Goal: Contribute content: Add original content to the website for others to see

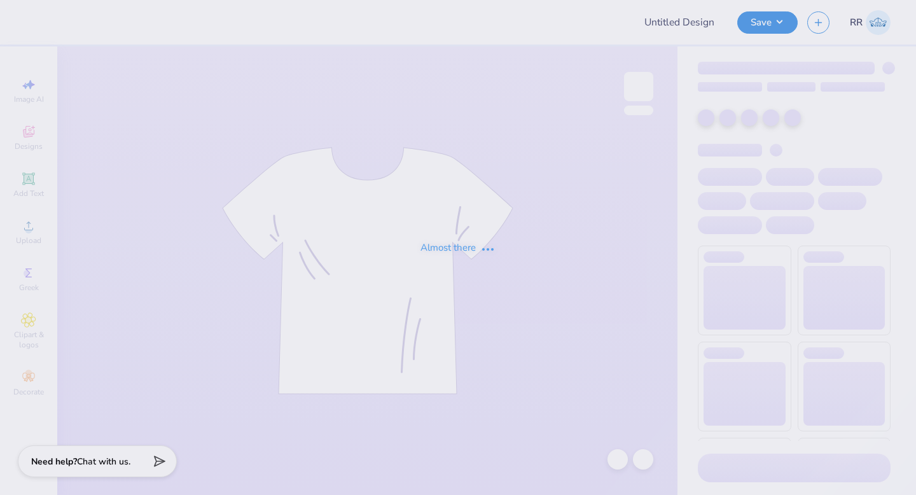
type input "Dad's Day"
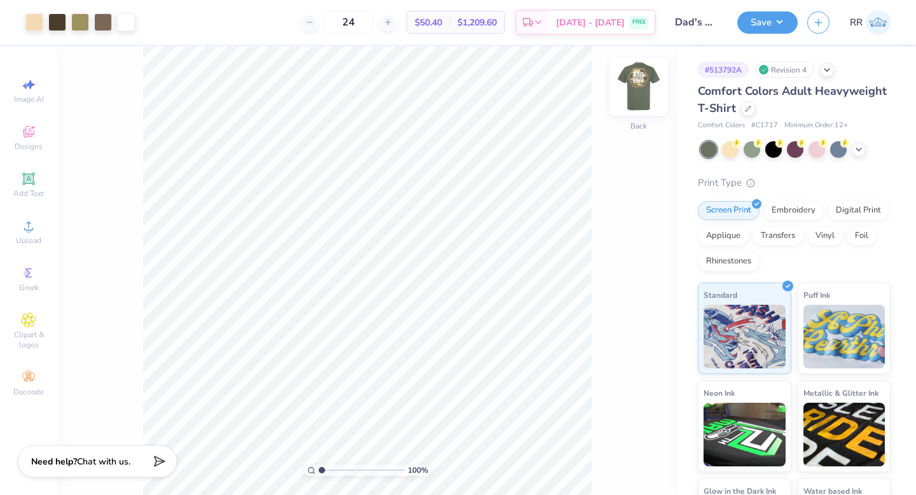
click at [637, 81] on img at bounding box center [638, 86] width 51 height 51
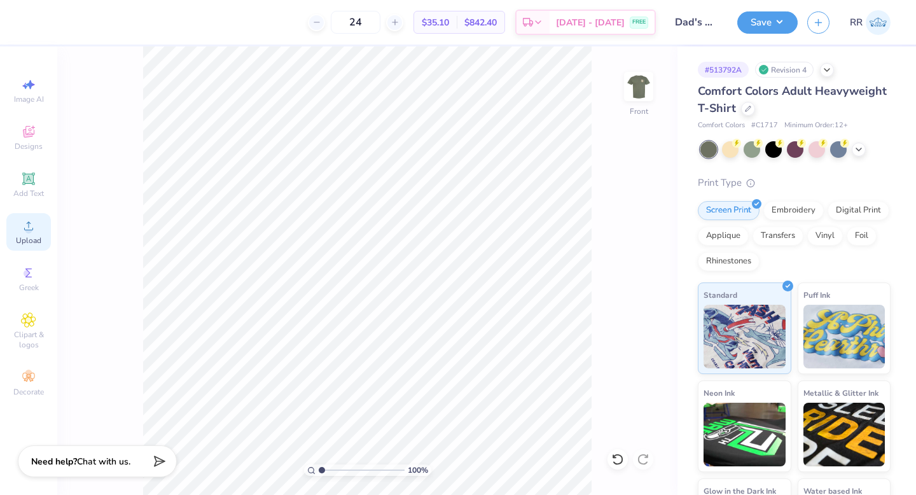
click at [41, 232] on div "Upload" at bounding box center [28, 232] width 45 height 38
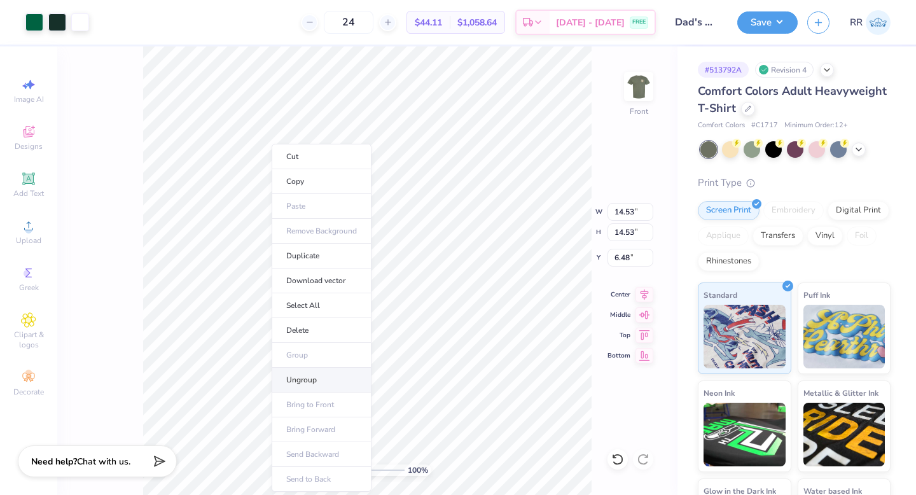
click at [308, 385] on li "Ungroup" at bounding box center [321, 379] width 100 height 25
click at [296, 351] on li "Group" at bounding box center [325, 355] width 100 height 25
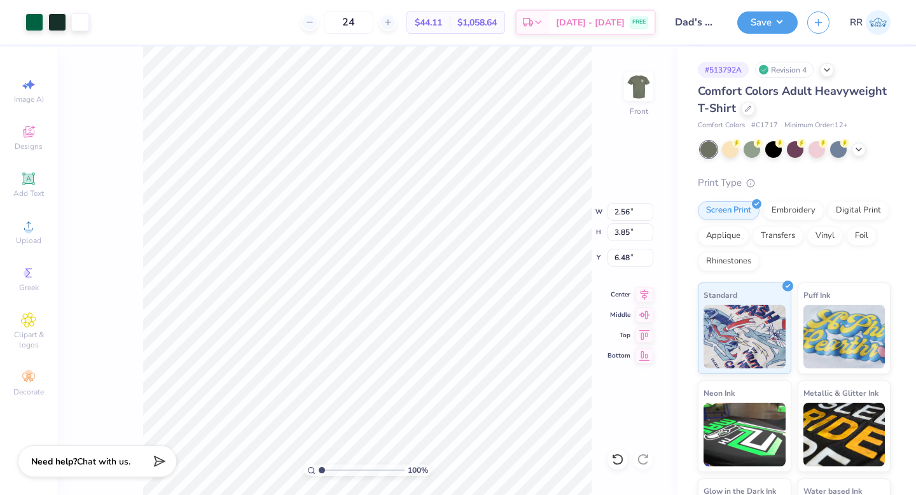
type input "2.86"
type input "3.11"
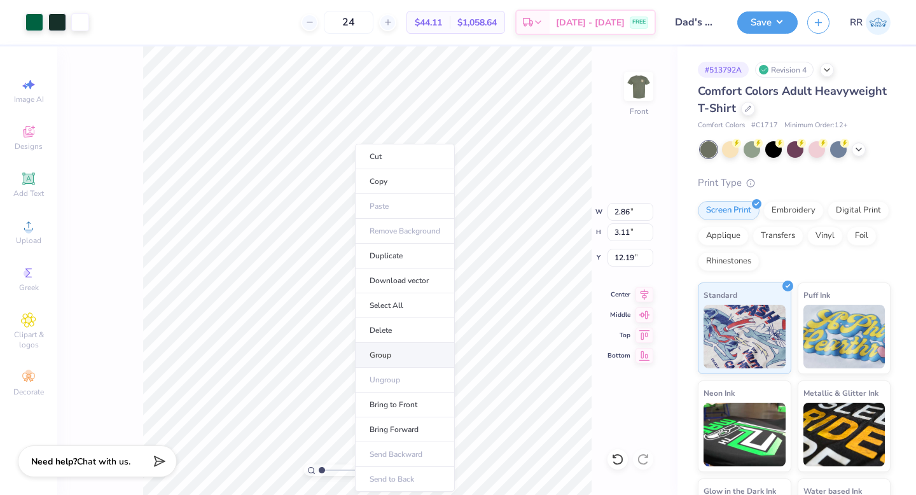
click at [392, 349] on li "Group" at bounding box center [405, 355] width 100 height 25
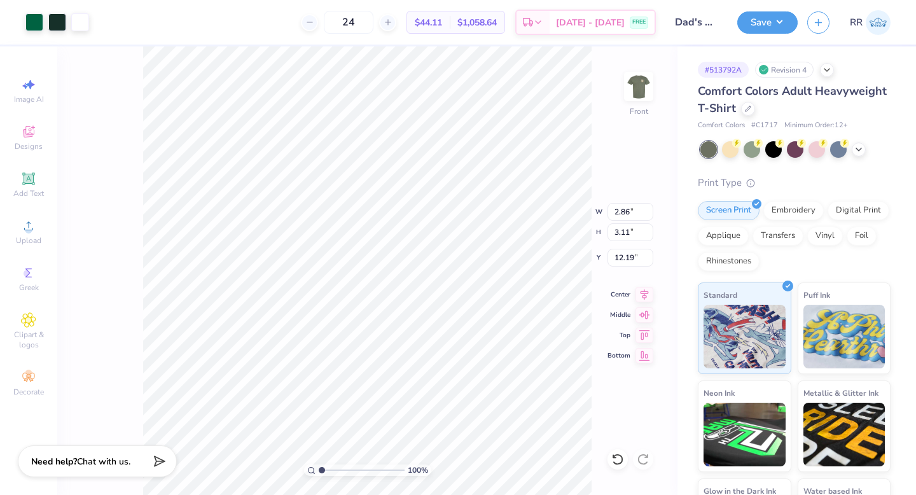
type input "17.90"
click at [472, 353] on li "Group" at bounding box center [503, 355] width 100 height 25
type input "8.70"
type input "8.82"
type input "6.48"
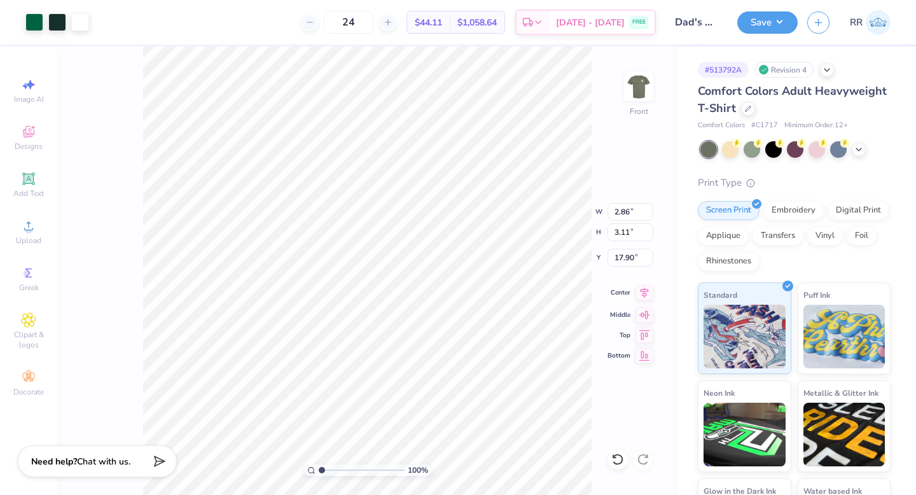
click at [648, 294] on icon at bounding box center [644, 292] width 18 height 15
click at [644, 315] on icon at bounding box center [644, 312] width 18 height 15
type input "12.19"
click at [618, 212] on input "2.86" at bounding box center [630, 212] width 46 height 18
click at [618, 213] on input "2.86" at bounding box center [630, 212] width 46 height 18
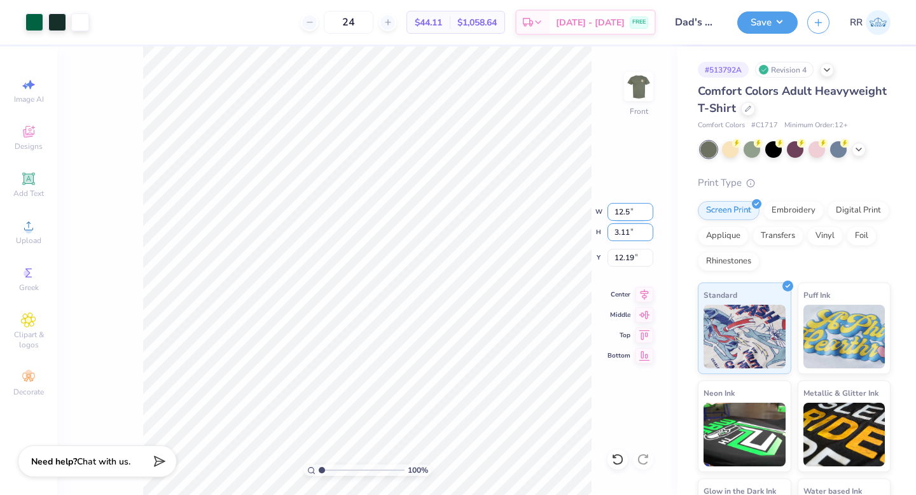
type input "12.50"
type input "13.61"
click at [624, 256] on input "6.95" at bounding box center [630, 258] width 46 height 18
type input "3.00"
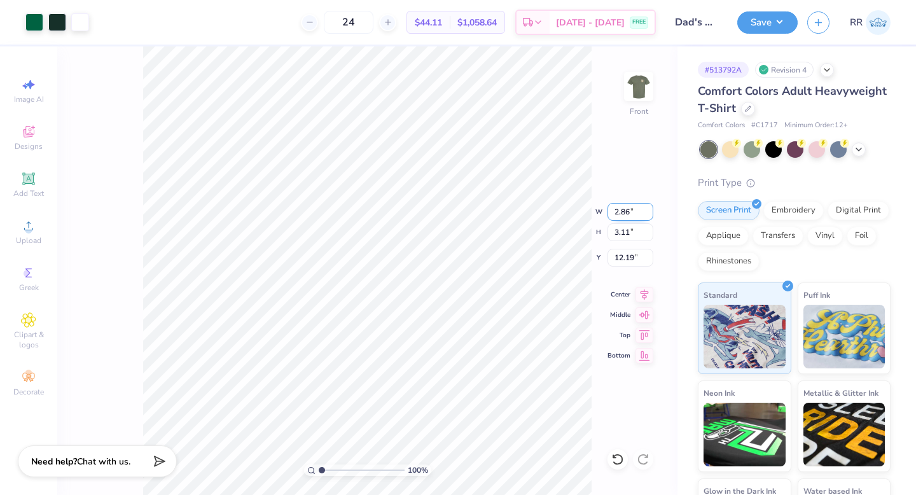
click at [615, 207] on input "2.86" at bounding box center [630, 212] width 46 height 18
type input "12.50"
type input "13.61"
type input "3.00"
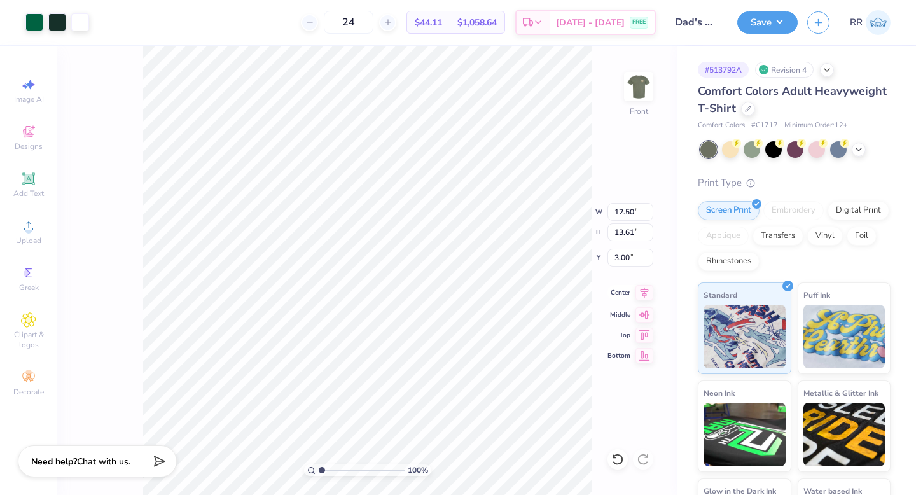
click at [642, 290] on icon at bounding box center [644, 292] width 18 height 15
drag, startPoint x: 625, startPoint y: 234, endPoint x: 603, endPoint y: 237, distance: 22.4
click at [605, 235] on div "100 % Front W 2.56 2.56 " H 3.85 3.85 " Y 6.48 6.48 " Center Middle Top Bottom" at bounding box center [367, 270] width 620 height 448
drag, startPoint x: 625, startPoint y: 233, endPoint x: 641, endPoint y: 241, distance: 18.5
click at [615, 232] on input "3.85" at bounding box center [630, 232] width 46 height 18
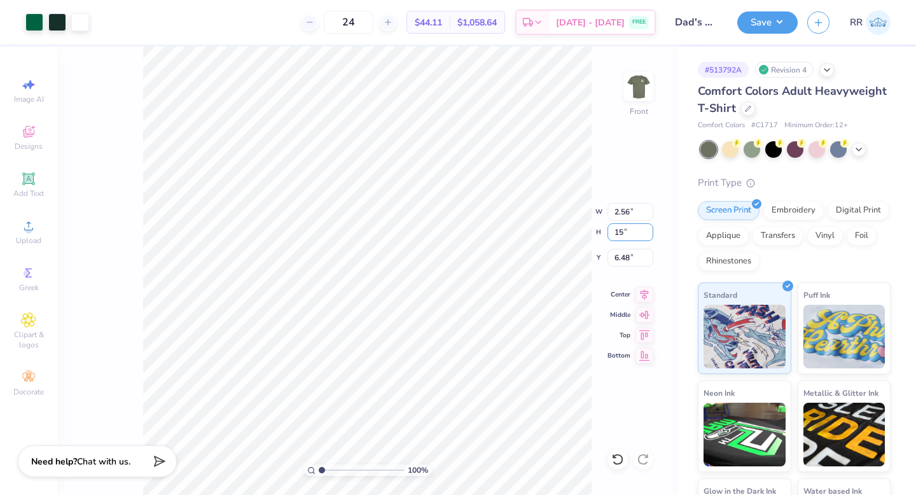
type input "15"
type input "9.95"
type input "15.00"
click at [615, 256] on input "0.91" at bounding box center [630, 258] width 46 height 18
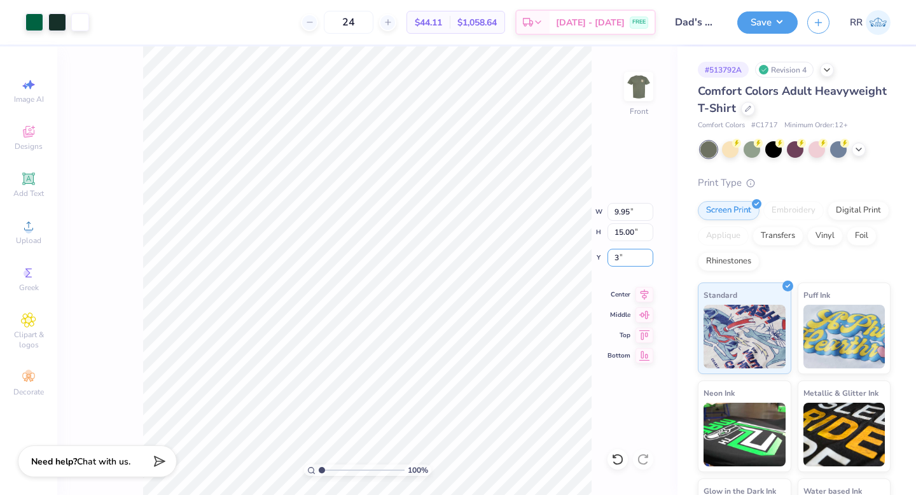
type input "3.00"
click at [639, 294] on icon at bounding box center [644, 292] width 18 height 15
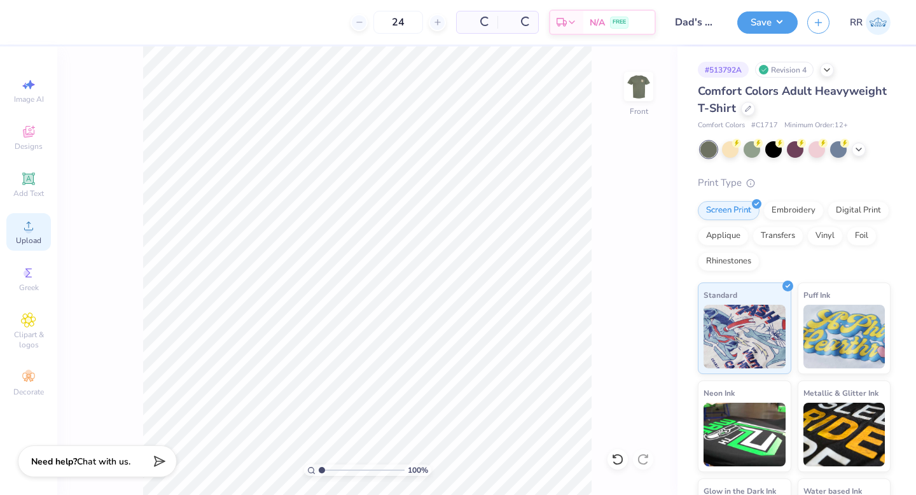
click at [45, 221] on div "Upload" at bounding box center [28, 232] width 45 height 38
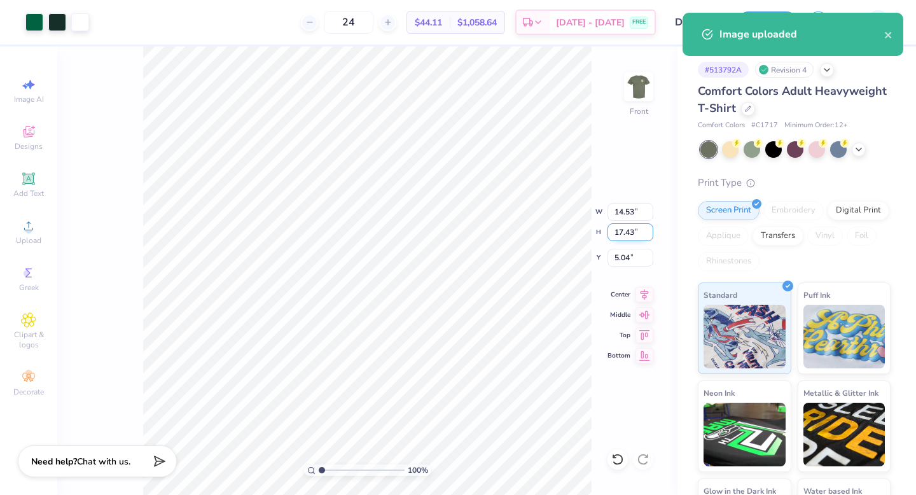
click at [618, 228] on input "17.43" at bounding box center [630, 232] width 46 height 18
type input "15"
type input "12.51"
type input "15.00"
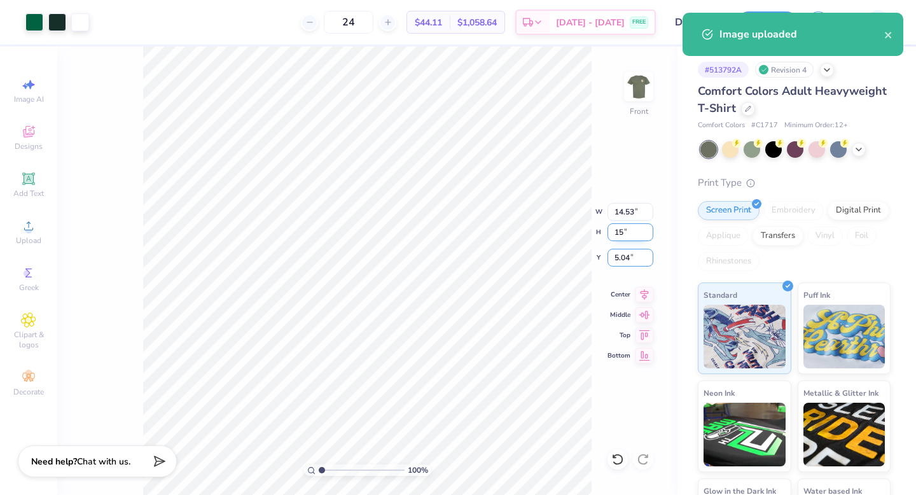
type input "6.25"
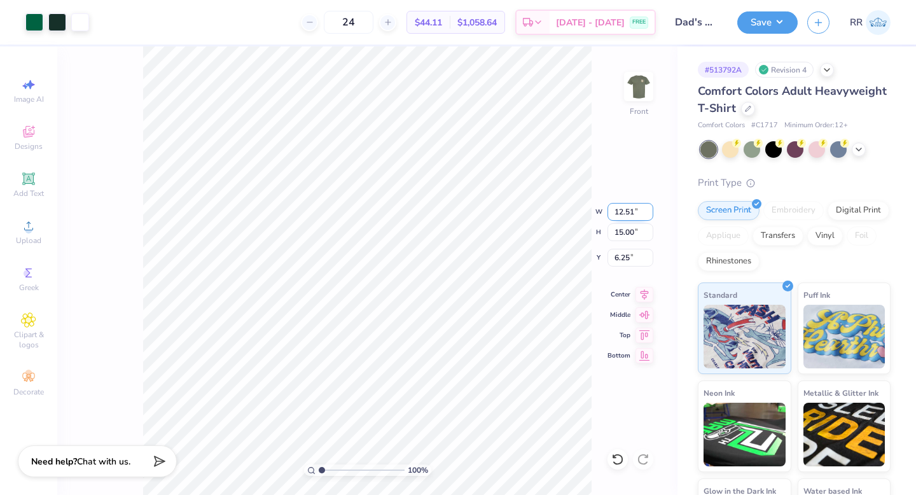
click at [633, 210] on input "12.51" at bounding box center [630, 212] width 46 height 18
type input "12.50"
type input "14.99"
drag, startPoint x: 621, startPoint y: 254, endPoint x: 613, endPoint y: 255, distance: 7.7
click at [613, 255] on input "6.25" at bounding box center [630, 258] width 46 height 18
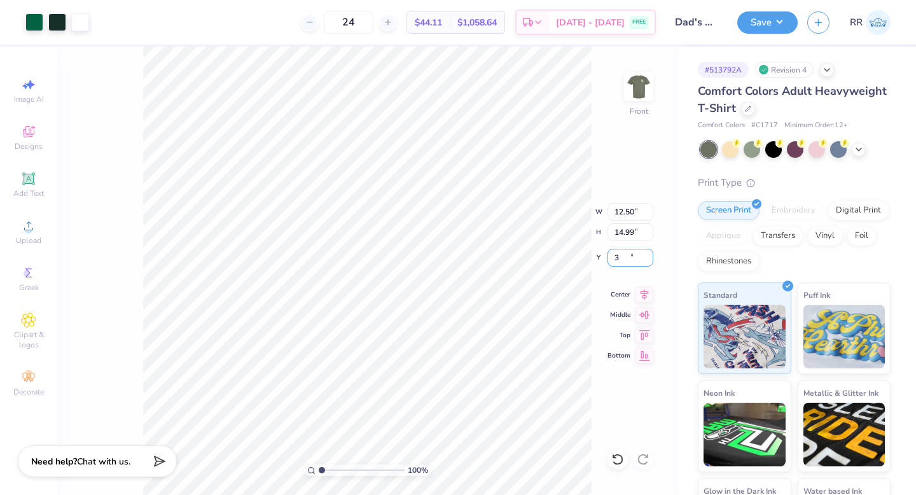
type input "3.00"
click at [648, 88] on img at bounding box center [638, 86] width 51 height 51
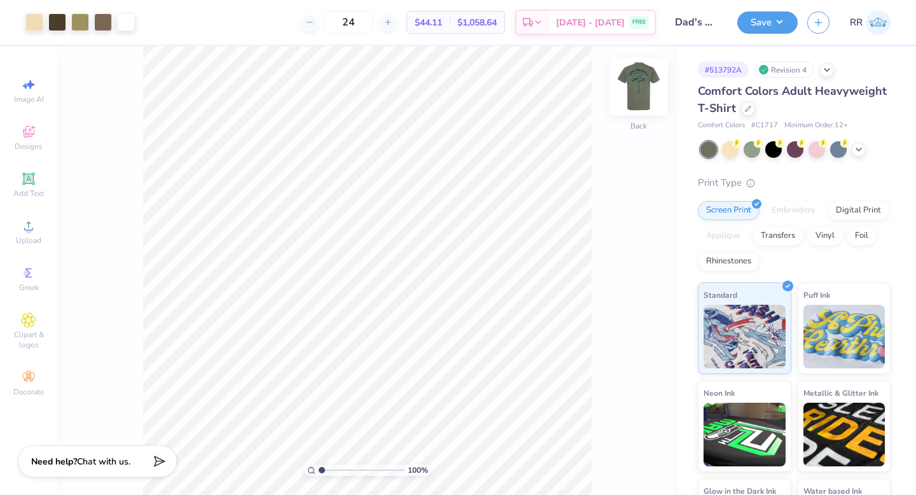
click at [638, 90] on img at bounding box center [638, 86] width 51 height 51
